Goal: Find contact information: Find contact information

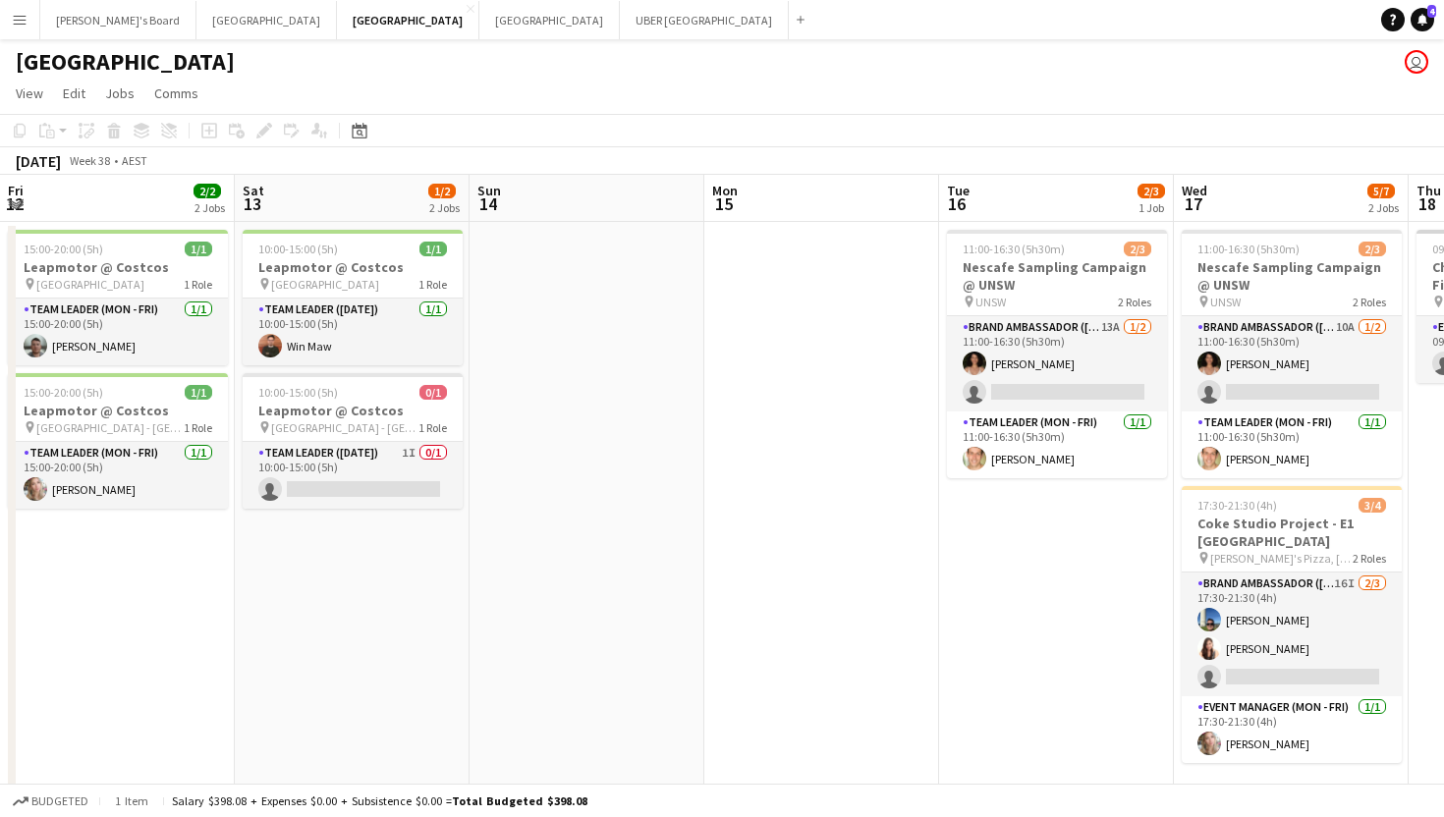
scroll to position [0, 760]
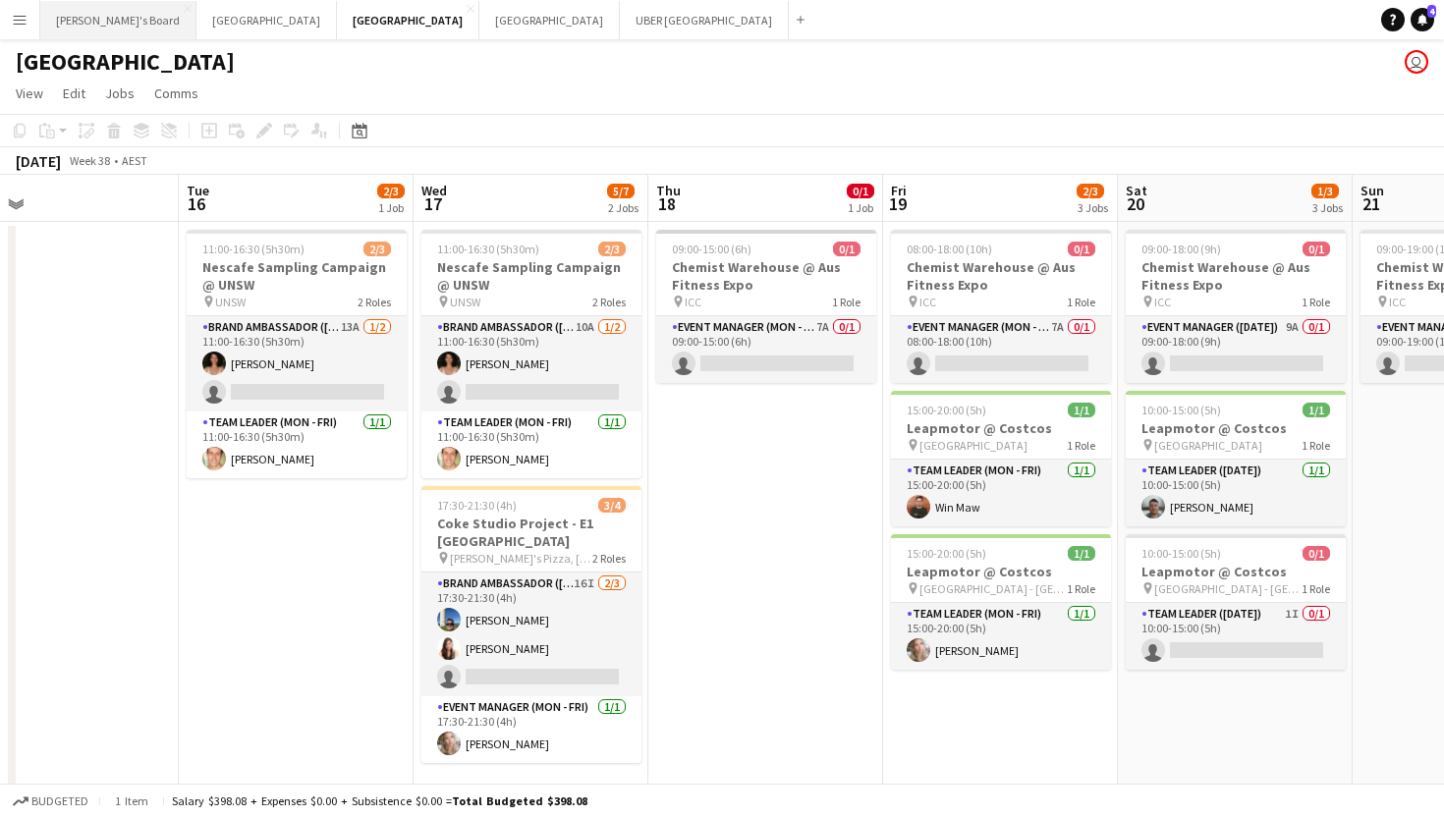
click at [82, 16] on button "Tennille's Board Close" at bounding box center [118, 20] width 156 height 38
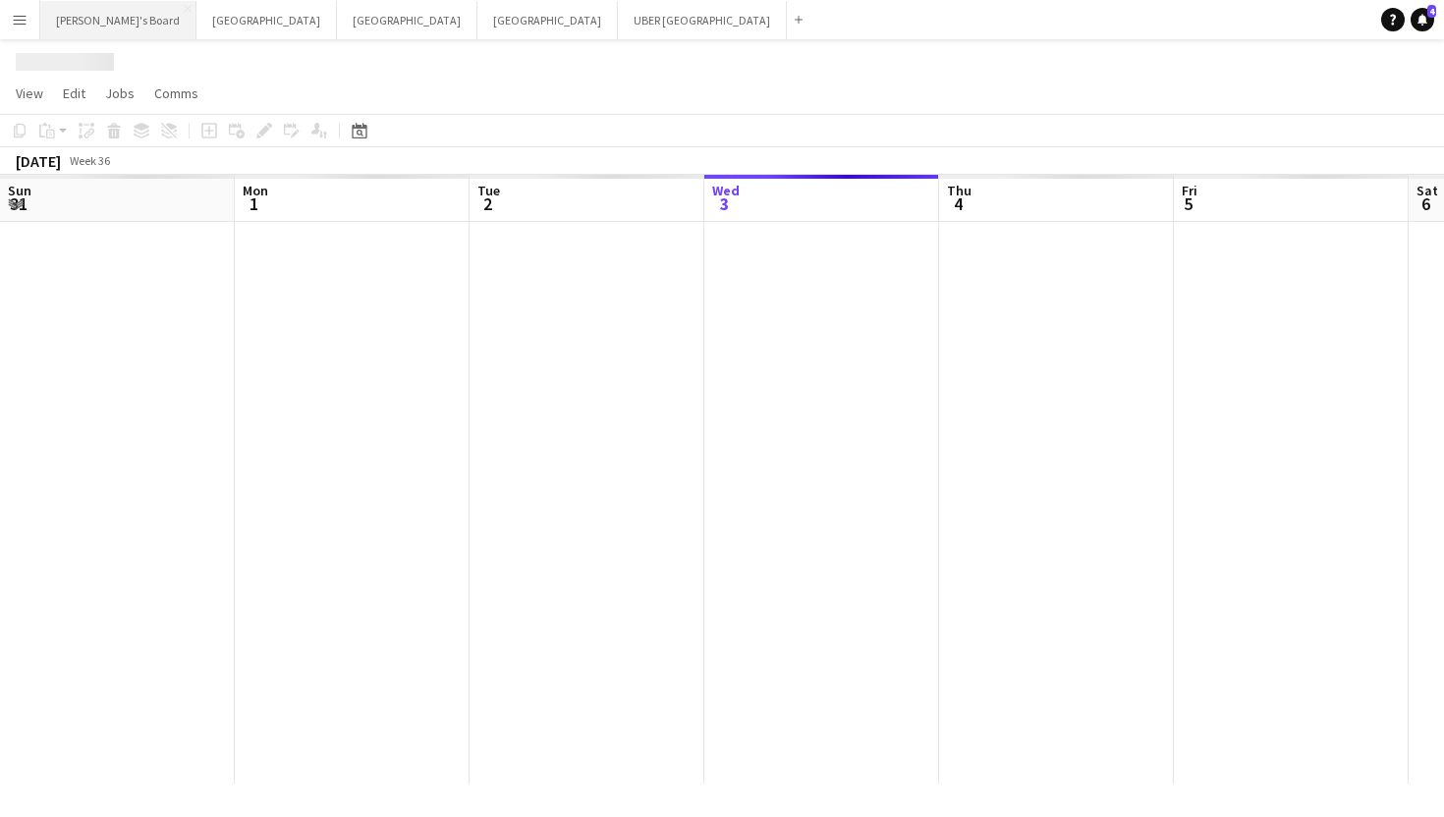
scroll to position [0, 470]
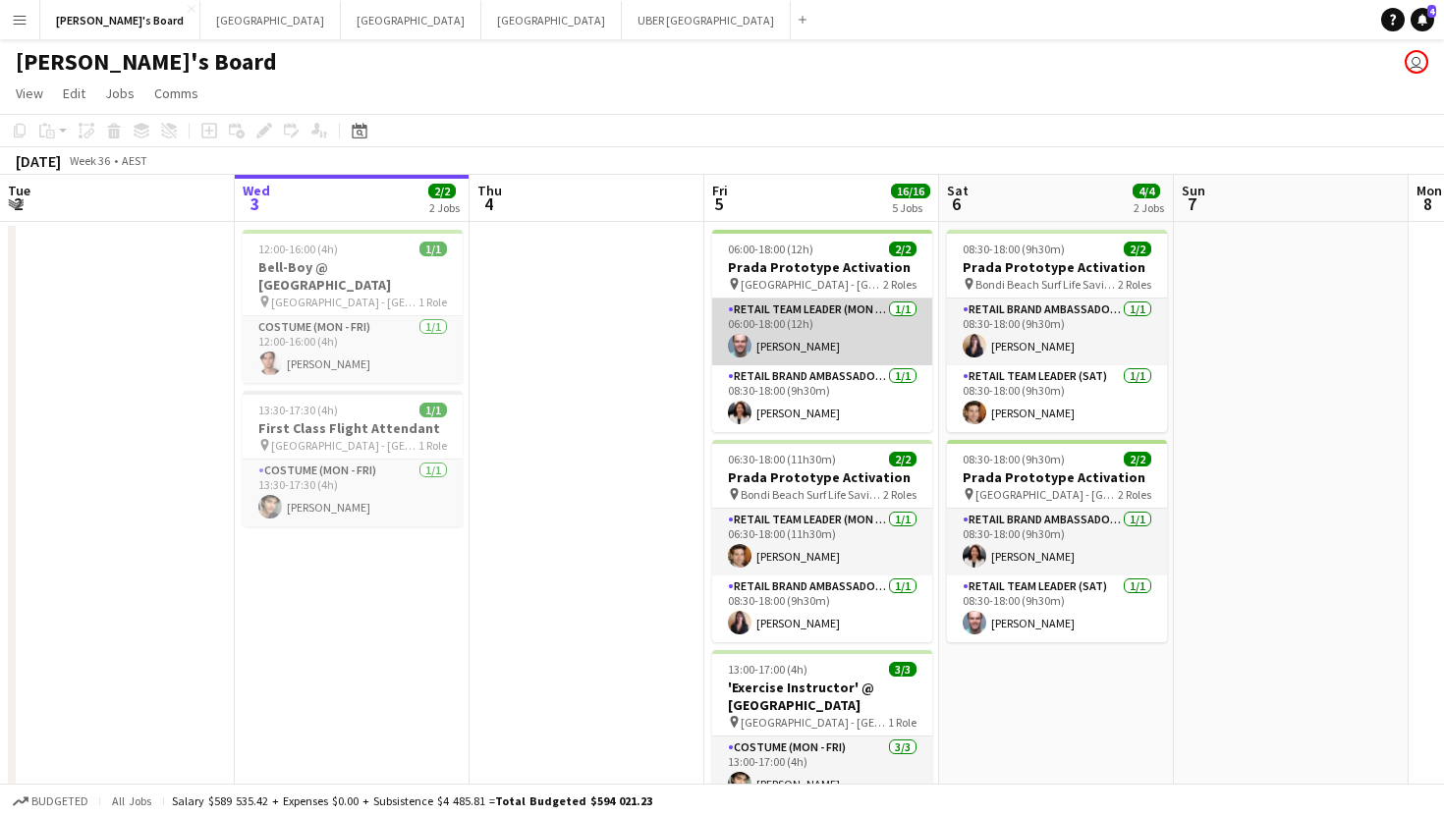
click at [794, 355] on app-card-role "RETAIL Team Leader (Mon - Fri) [DATE] 06:00-18:00 (12h) [PERSON_NAME]" at bounding box center [822, 332] width 220 height 67
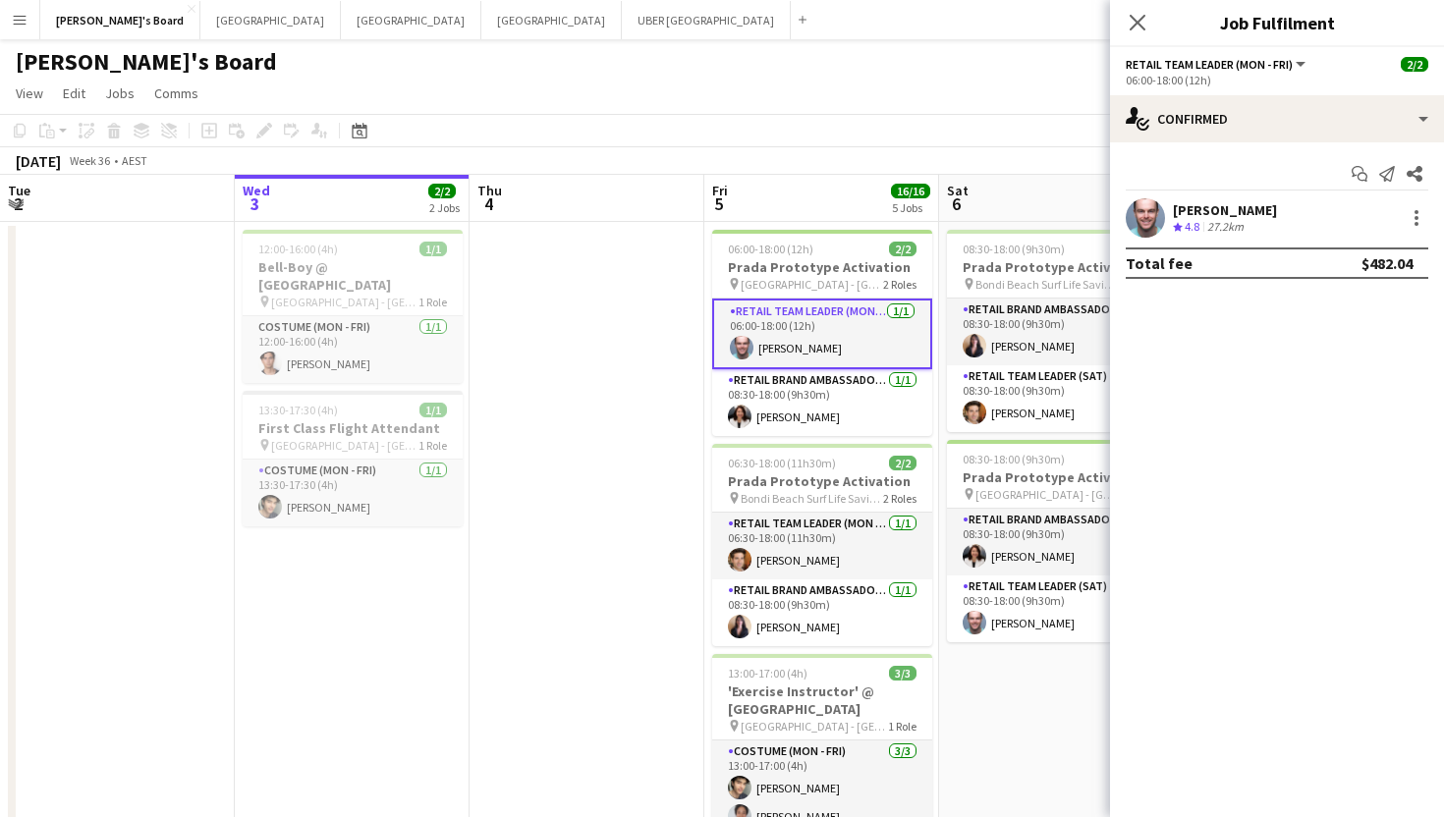
click at [1207, 211] on div "[PERSON_NAME]" at bounding box center [1225, 210] width 104 height 18
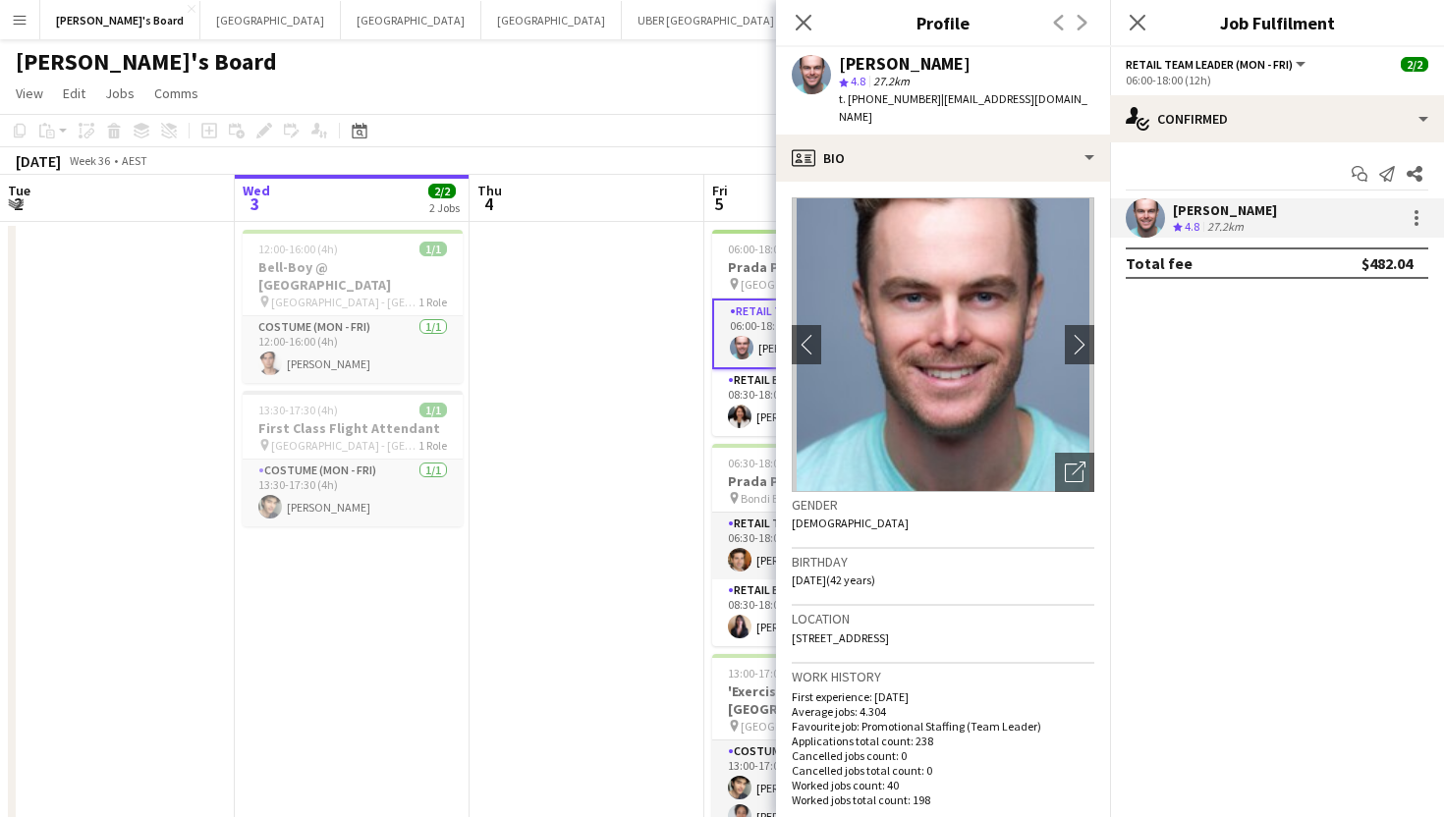
drag, startPoint x: 927, startPoint y: 102, endPoint x: 866, endPoint y: 103, distance: 60.9
click at [866, 103] on div "t. [PHONE_NUMBER] | [EMAIL_ADDRESS][DOMAIN_NAME]" at bounding box center [966, 107] width 255 height 35
copy span "0403989426"
click at [1136, 25] on icon "Close pop-in" at bounding box center [1137, 22] width 19 height 19
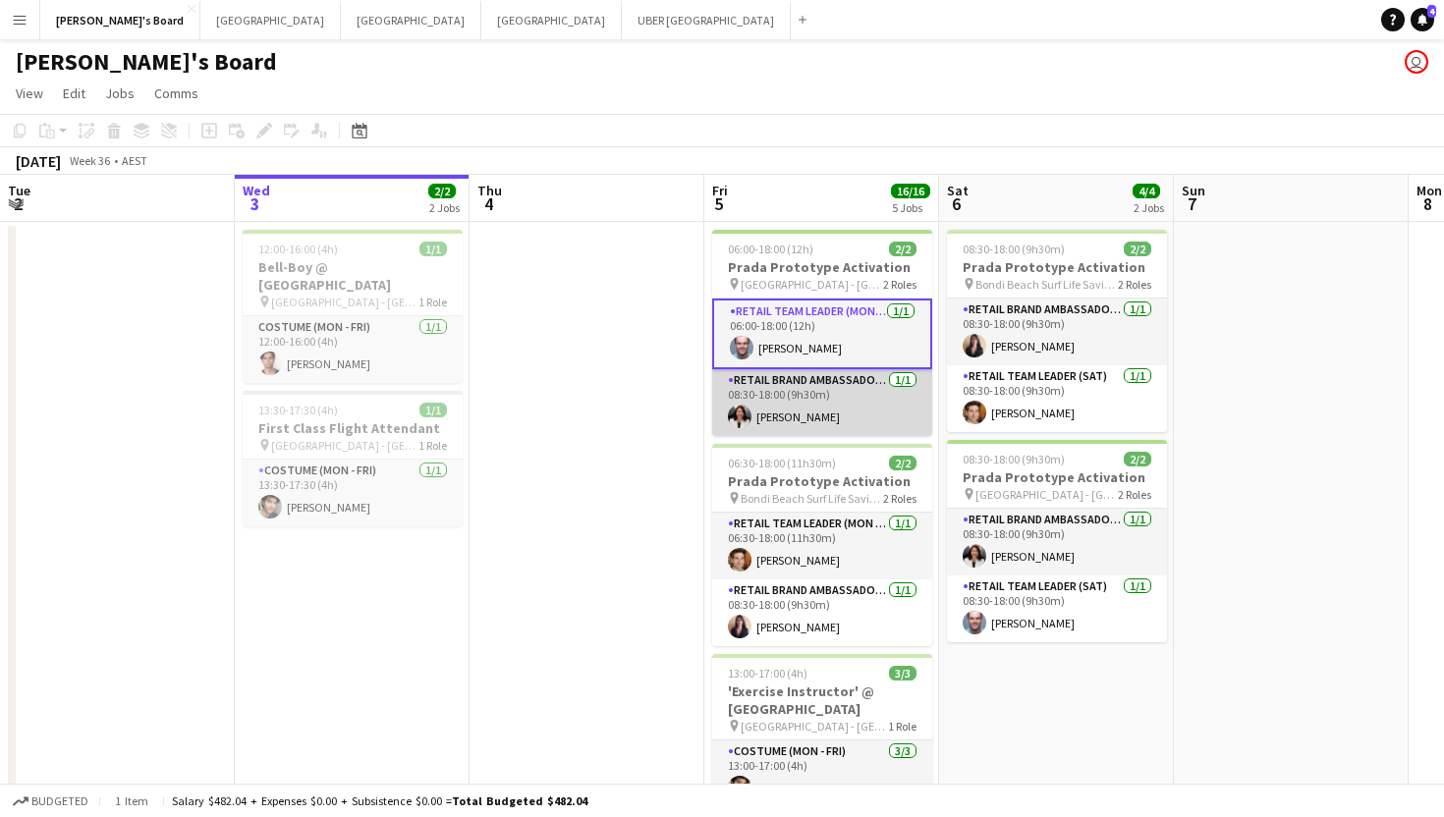
click at [784, 432] on app-card-role "RETAIL Brand Ambassador (Mon - Fri) [DATE] 08:30-18:00 (9h30m) [PERSON_NAME]" at bounding box center [822, 402] width 220 height 67
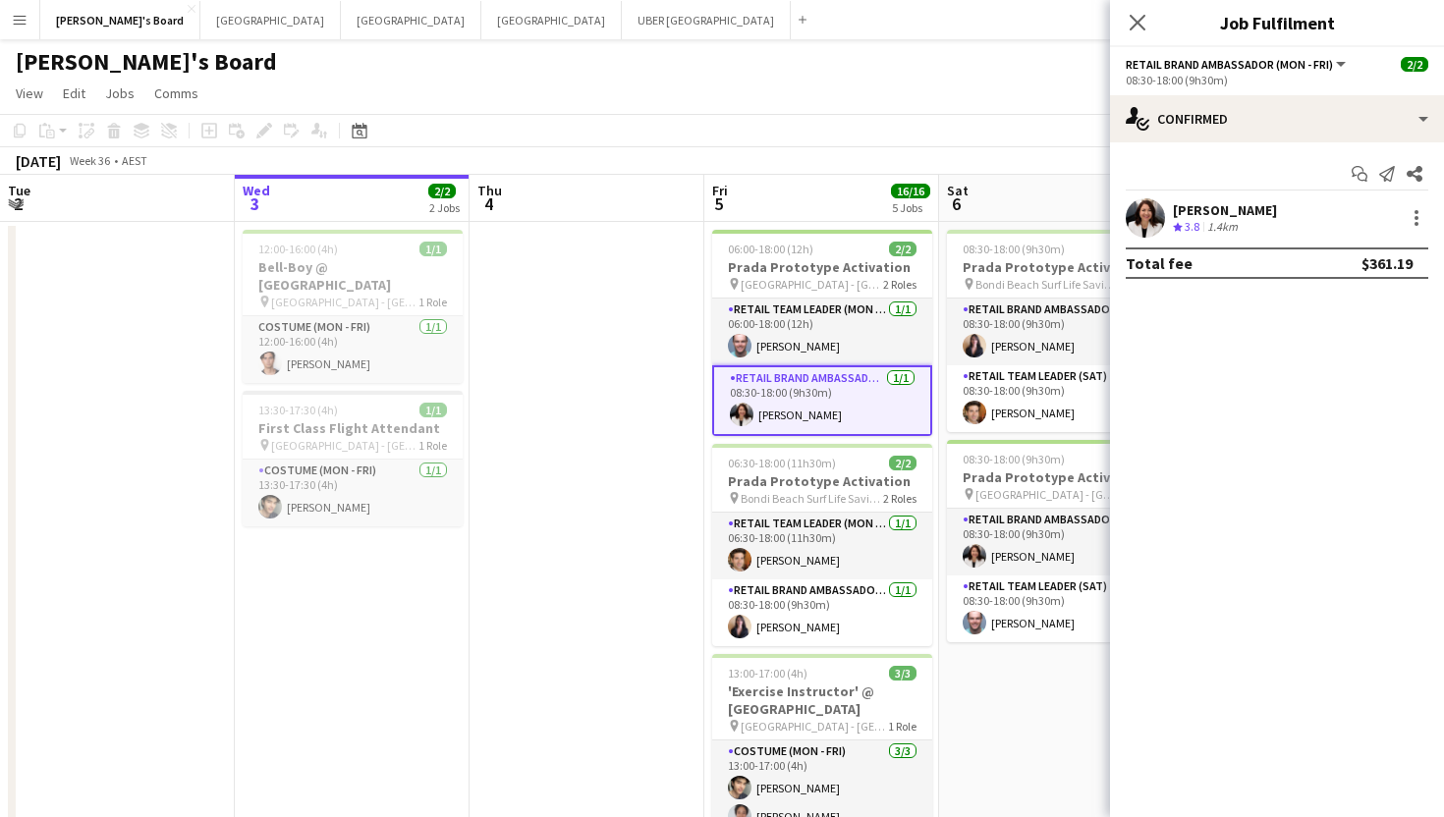
click at [1214, 212] on div "[PERSON_NAME]" at bounding box center [1225, 210] width 104 height 18
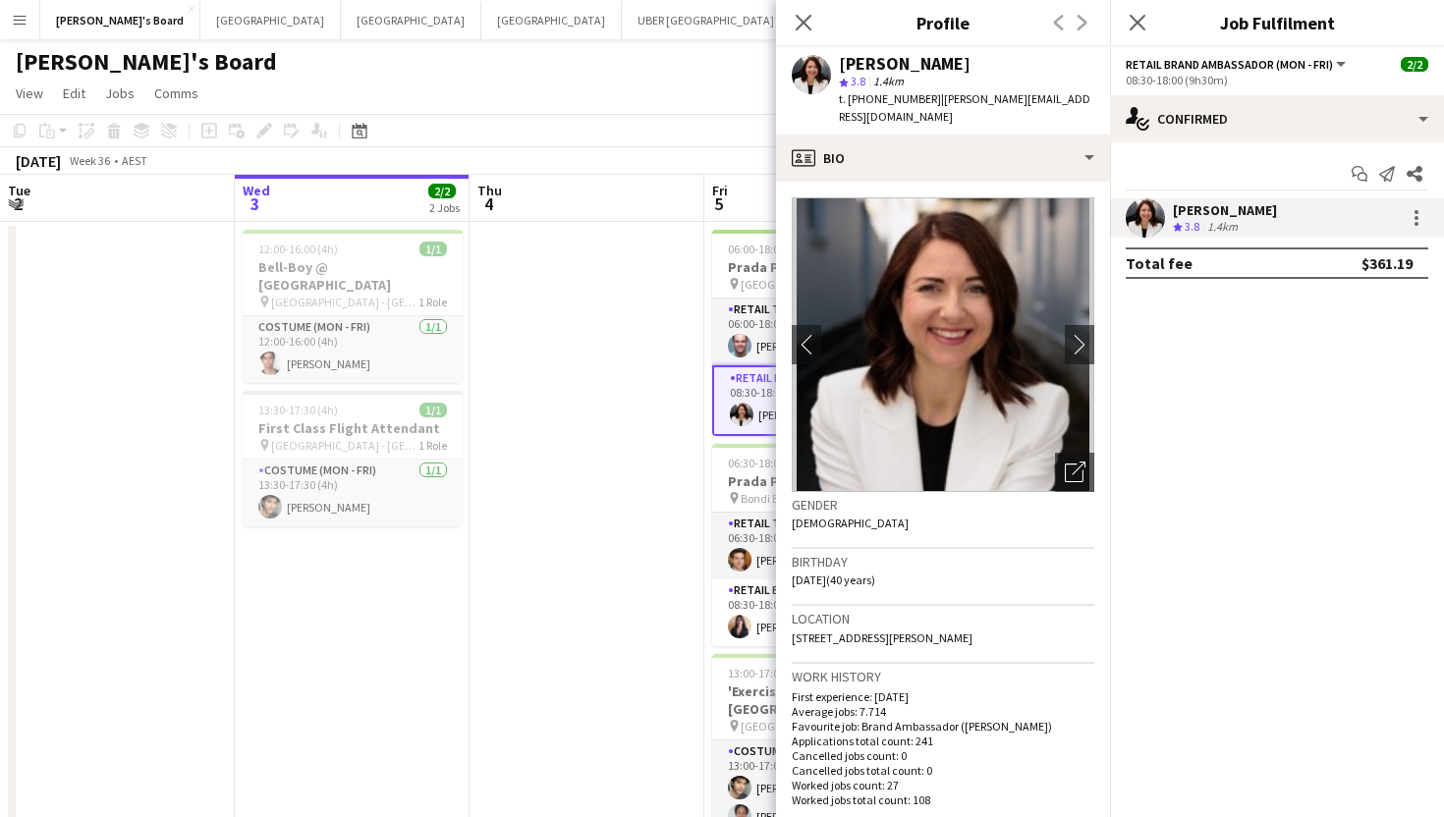
drag, startPoint x: 923, startPoint y: 101, endPoint x: 865, endPoint y: 97, distance: 58.1
click at [865, 97] on div "t. [PHONE_NUMBER] | [PERSON_NAME][EMAIL_ADDRESS][DOMAIN_NAME]" at bounding box center [966, 107] width 255 height 35
copy div "476302708 |"
